Goal: Share content: Share content

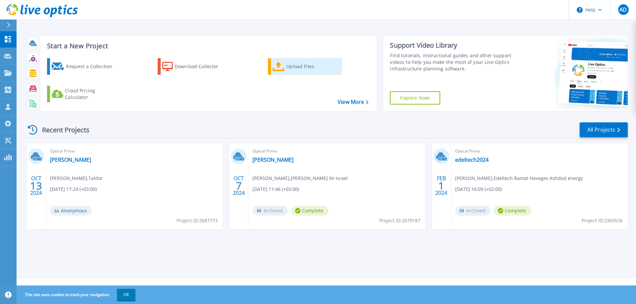
click at [283, 69] on icon at bounding box center [279, 67] width 12 height 10
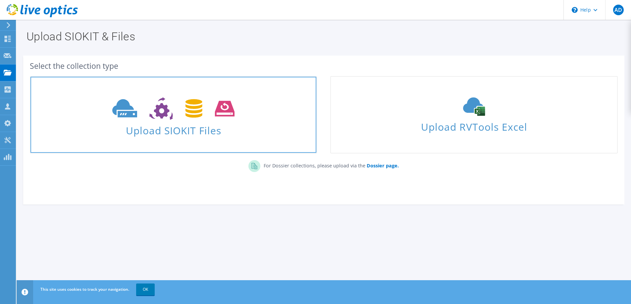
click at [163, 126] on span "Upload SIOKIT Files" at bounding box center [173, 129] width 286 height 14
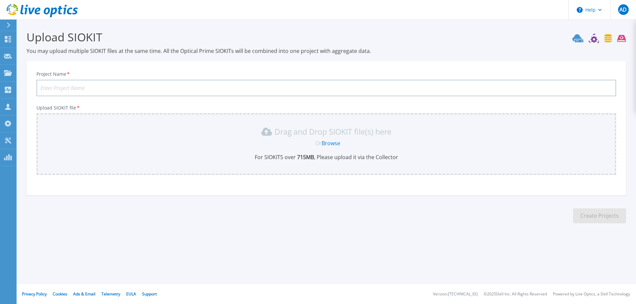
click at [294, 152] on div "Drag and Drop SIOKIT file(s) here Or Browse For SIOKITS over 715 MB , Please up…" at bounding box center [326, 144] width 572 height 34
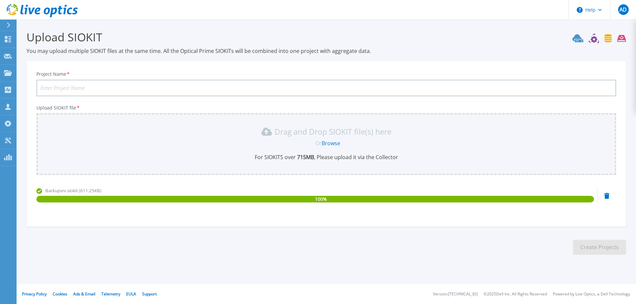
click at [100, 90] on input "Project Name *" at bounding box center [326, 88] width 580 height 17
type input "SMS2010"
click at [592, 246] on button "Create Projects" at bounding box center [599, 247] width 53 height 15
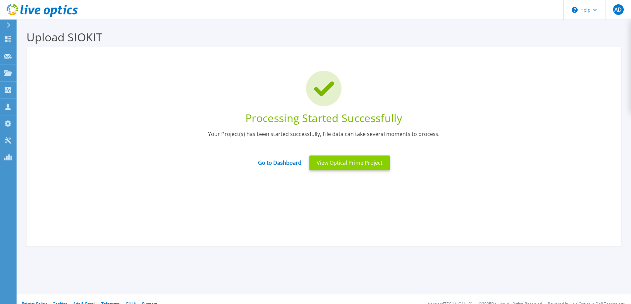
click at [351, 164] on button "View Optical Prime Project" at bounding box center [349, 163] width 80 height 15
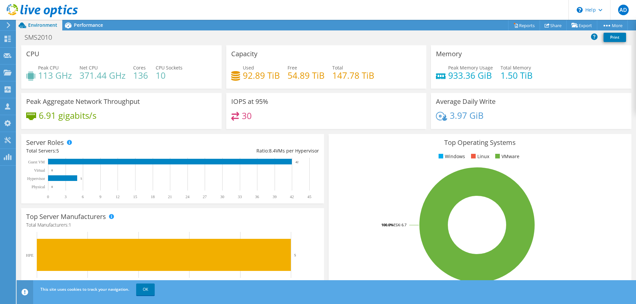
scroll to position [160, 0]
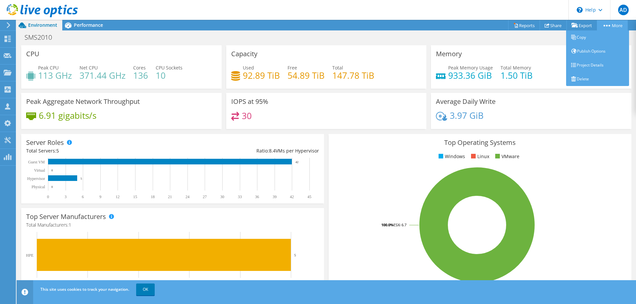
click at [619, 28] on link "More" at bounding box center [612, 25] width 31 height 10
click at [596, 50] on link "Publish Options" at bounding box center [597, 51] width 63 height 14
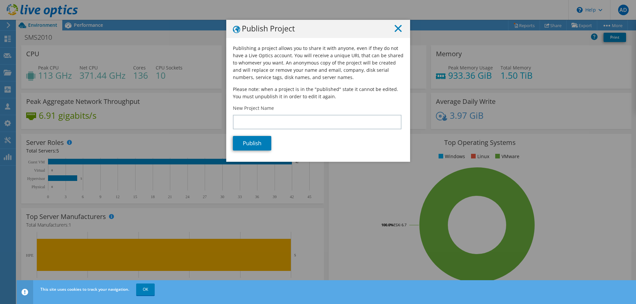
click at [396, 27] on line at bounding box center [398, 28] width 7 height 7
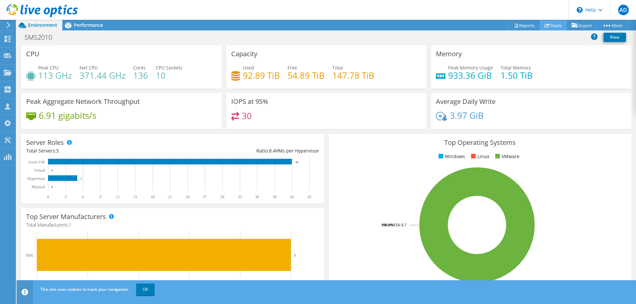
click at [552, 26] on link "Share" at bounding box center [552, 25] width 27 height 10
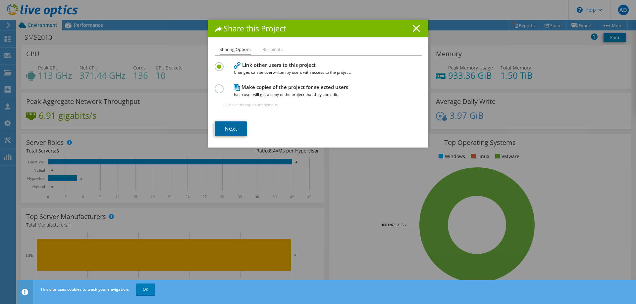
click at [228, 131] on link "Next" at bounding box center [231, 129] width 32 height 15
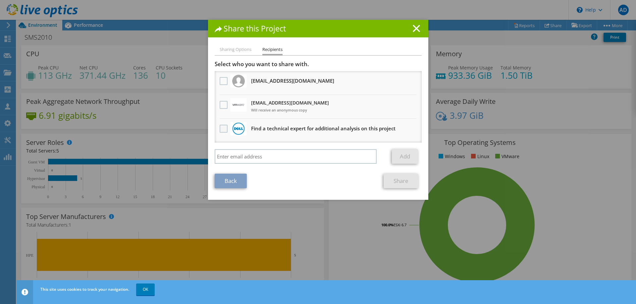
click at [220, 131] on label at bounding box center [225, 129] width 10 height 8
click at [0, 0] on input "checkbox" at bounding box center [0, 0] width 0 height 0
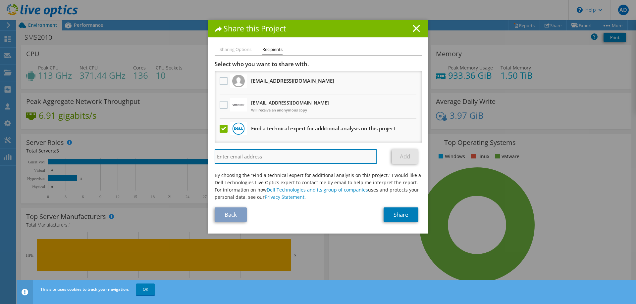
click at [221, 159] on input "search" at bounding box center [296, 156] width 162 height 15
type input "צ"
type input "moran"
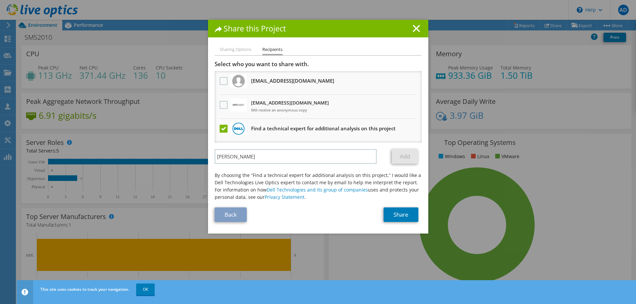
click at [228, 48] on li "Sharing Options" at bounding box center [236, 50] width 32 height 8
click at [230, 52] on li "Sharing Options" at bounding box center [236, 50] width 32 height 8
click at [220, 131] on label at bounding box center [225, 129] width 10 height 8
click at [0, 0] on input "checkbox" at bounding box center [0, 0] width 0 height 0
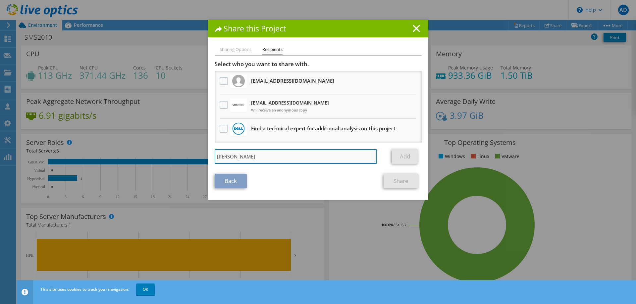
click at [232, 160] on input "moran" at bounding box center [296, 156] width 162 height 15
drag, startPoint x: 229, startPoint y: 157, endPoint x: 181, endPoint y: 157, distance: 47.0
click at [184, 157] on div "Share this Project Sharing Options Recipients Link other users to this project …" at bounding box center [318, 152] width 636 height 265
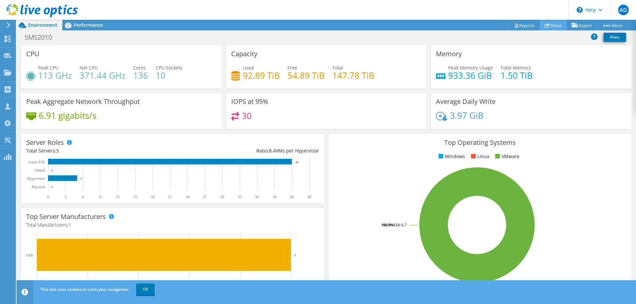
click at [555, 25] on link "Share" at bounding box center [552, 25] width 27 height 10
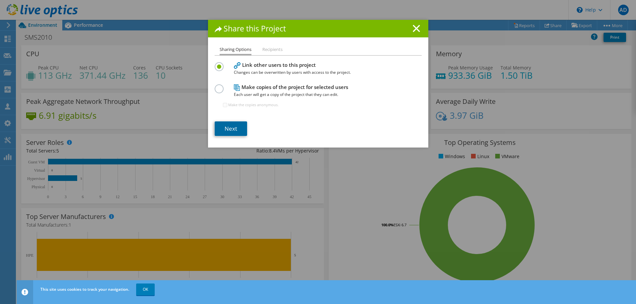
click at [228, 127] on link "Next" at bounding box center [231, 129] width 32 height 15
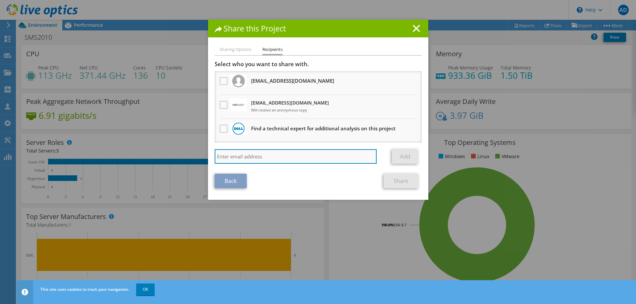
click at [238, 153] on input "search" at bounding box center [296, 156] width 162 height 15
paste input "from:"morani.hazan@dell.com""
click at [228, 157] on input "from:"morani.hazan@dell.com" at bounding box center [296, 156] width 162 height 15
type input "morani.hazan@dell.com"
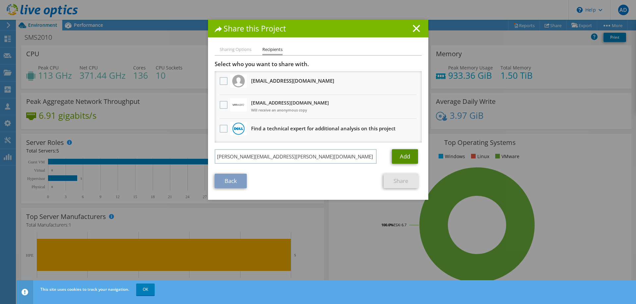
click at [399, 156] on link "Add" at bounding box center [405, 156] width 26 height 15
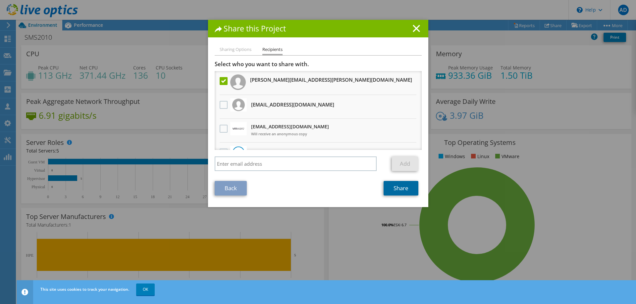
click at [401, 189] on link "Share" at bounding box center [401, 188] width 35 height 15
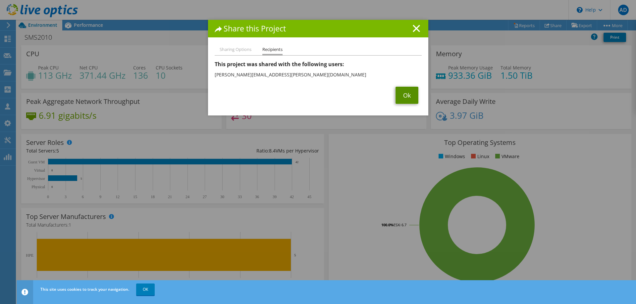
click at [405, 95] on link "Ok" at bounding box center [406, 95] width 23 height 17
